Goal: Check status: Check status

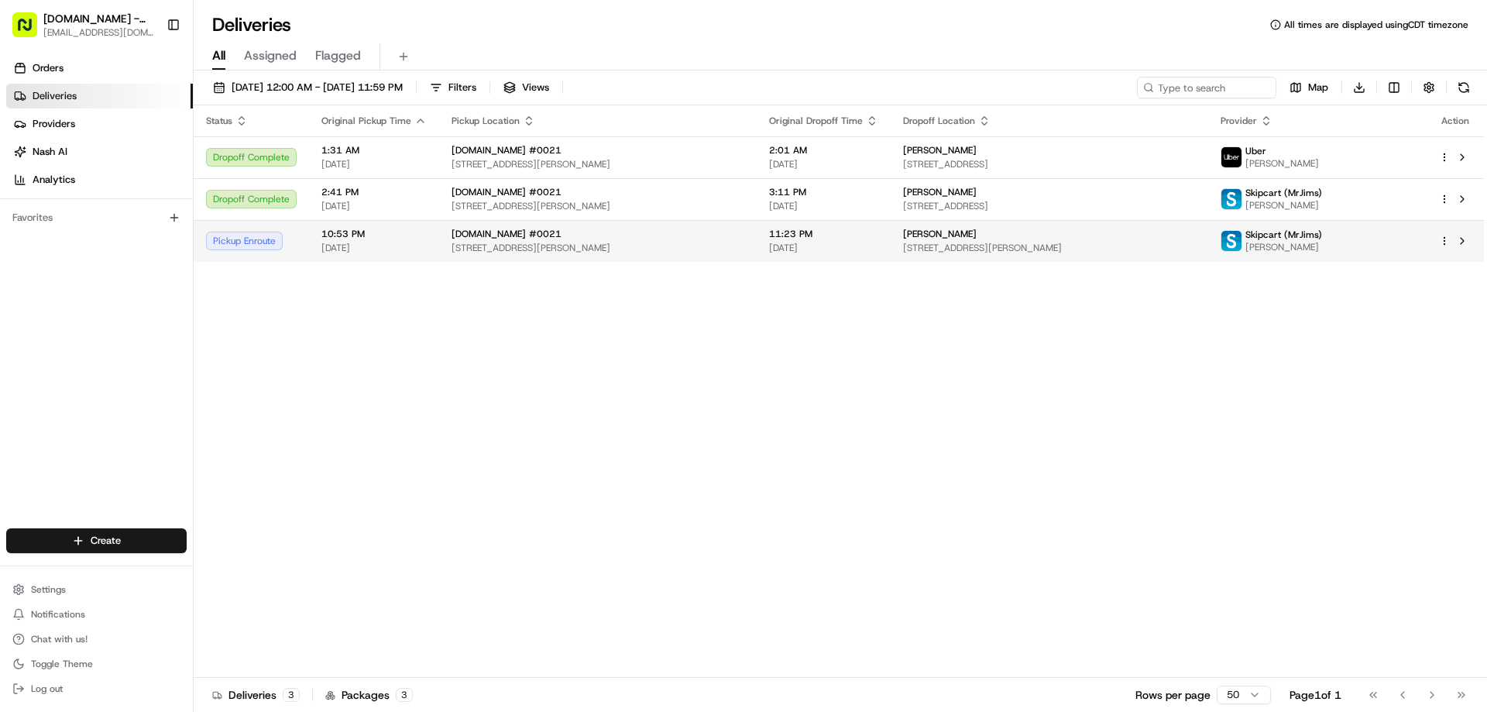
click at [367, 248] on span "[DATE]" at bounding box center [373, 248] width 105 height 12
click at [687, 242] on span "[STREET_ADDRESS][PERSON_NAME]" at bounding box center [597, 248] width 293 height 12
click at [719, 246] on span "[STREET_ADDRESS][PERSON_NAME]" at bounding box center [597, 248] width 293 height 12
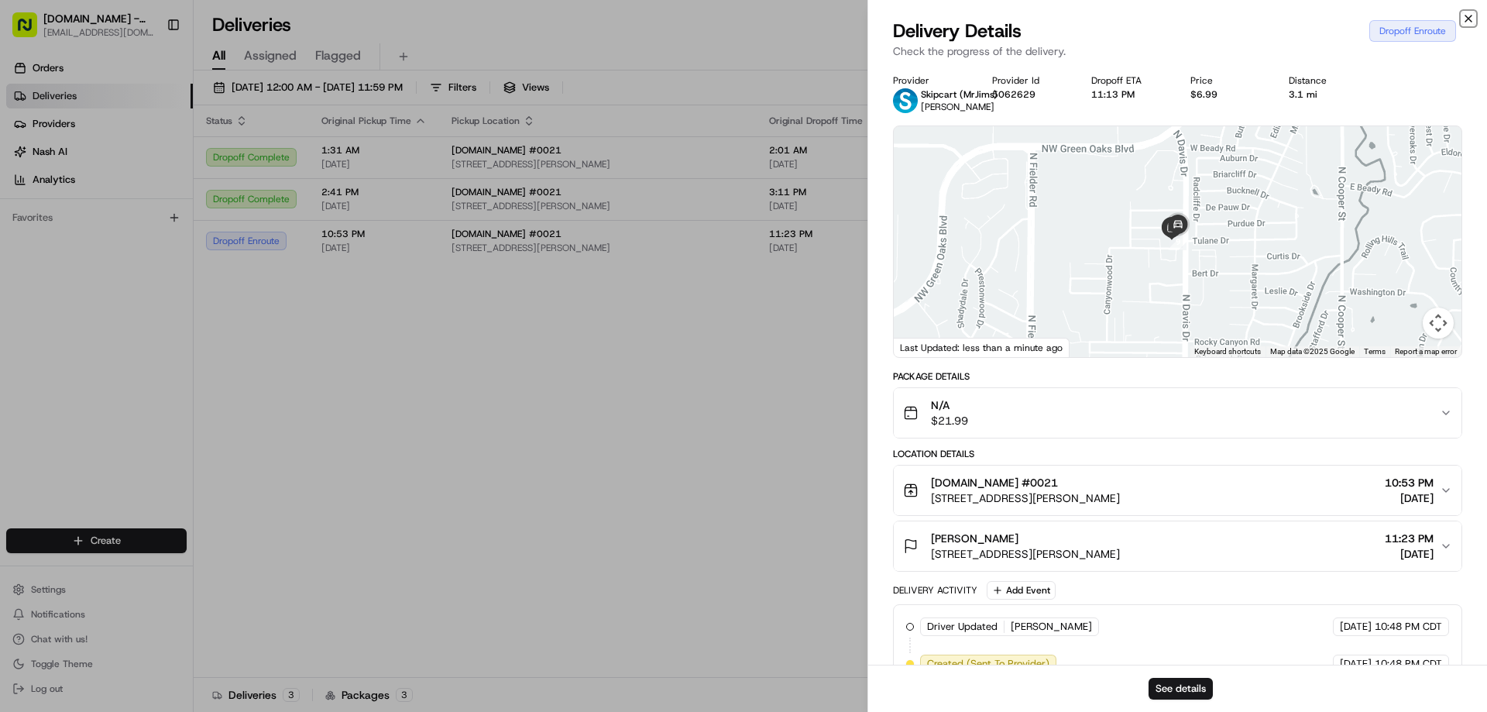
click at [1471, 15] on icon "button" at bounding box center [1468, 18] width 12 height 12
